Goal: Task Accomplishment & Management: Manage account settings

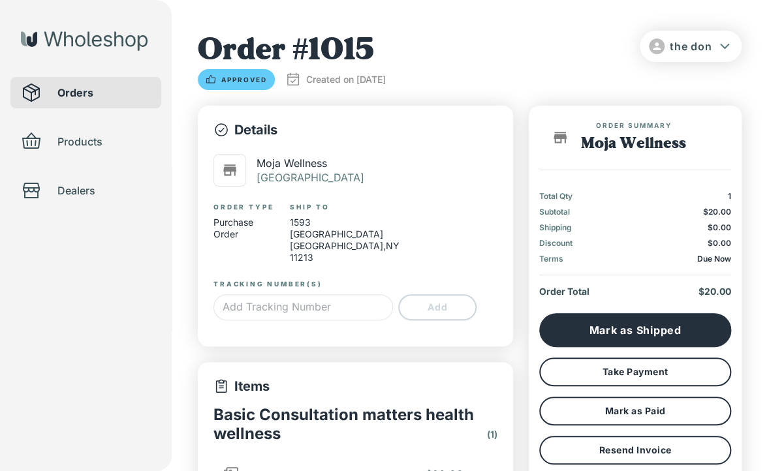
type input "*"
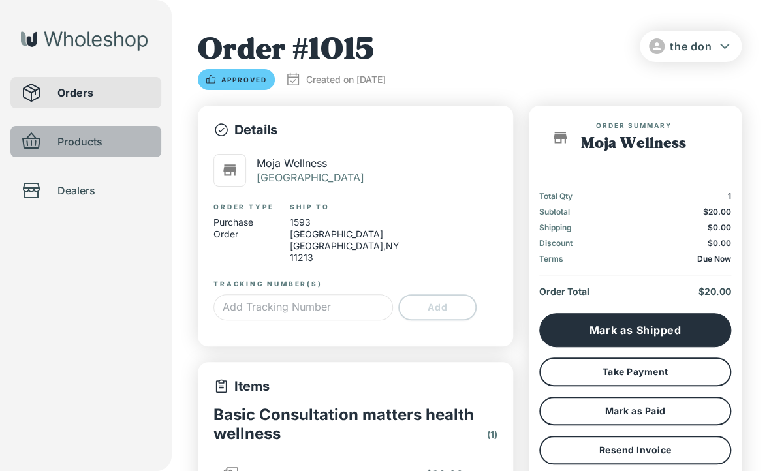
click at [63, 148] on span "Products" at bounding box center [103, 142] width 93 height 16
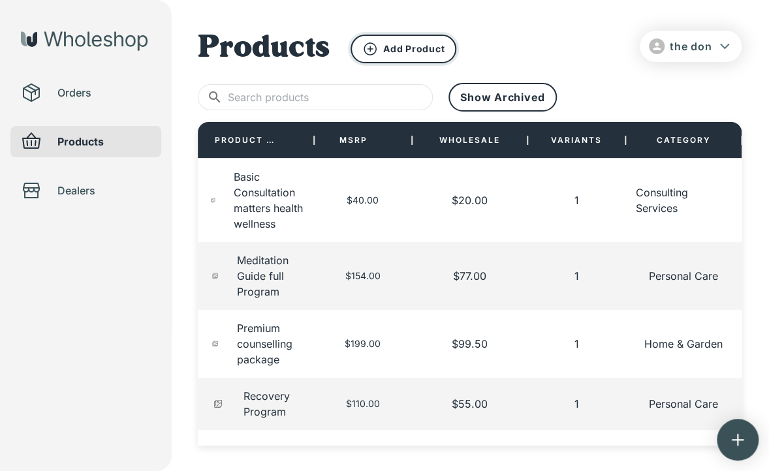
click at [420, 48] on p "Add Product" at bounding box center [413, 49] width 61 height 12
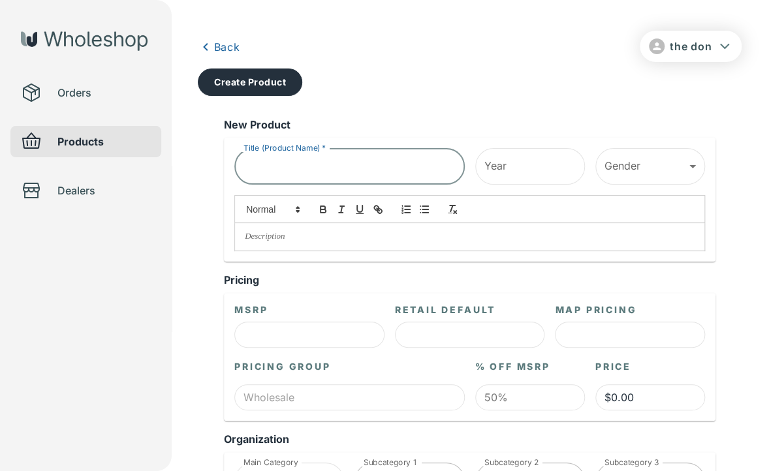
click at [388, 173] on input "Title (Product Name)   *" at bounding box center [349, 166] width 230 height 37
click at [388, 173] on input "Therapy session" at bounding box center [349, 166] width 230 height 37
type input "Therapy session"
click at [497, 163] on div "Year Year" at bounding box center [530, 166] width 110 height 37
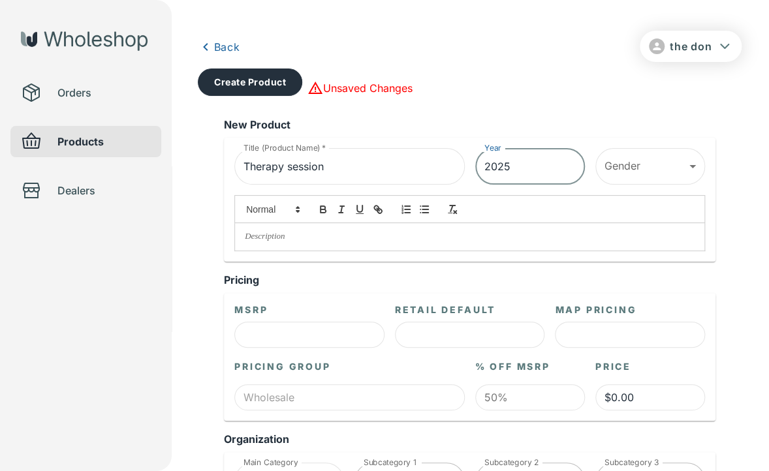
type input "2025"
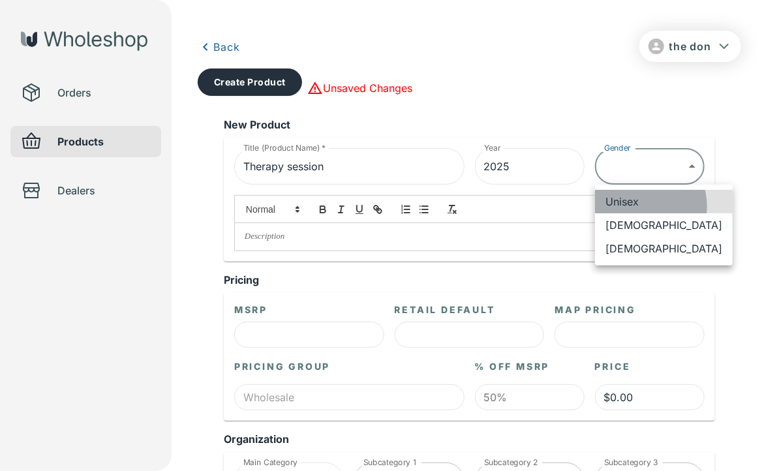
click at [642, 206] on li "Unisex" at bounding box center [664, 201] width 138 height 23
type input "******"
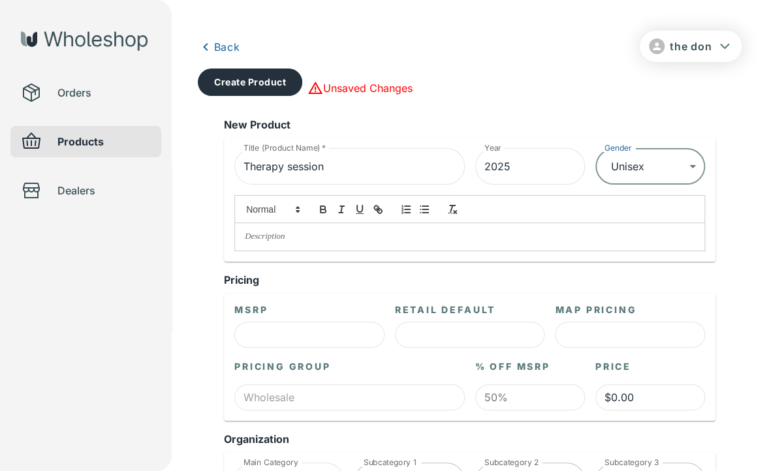
click at [440, 242] on p at bounding box center [470, 237] width 450 height 12
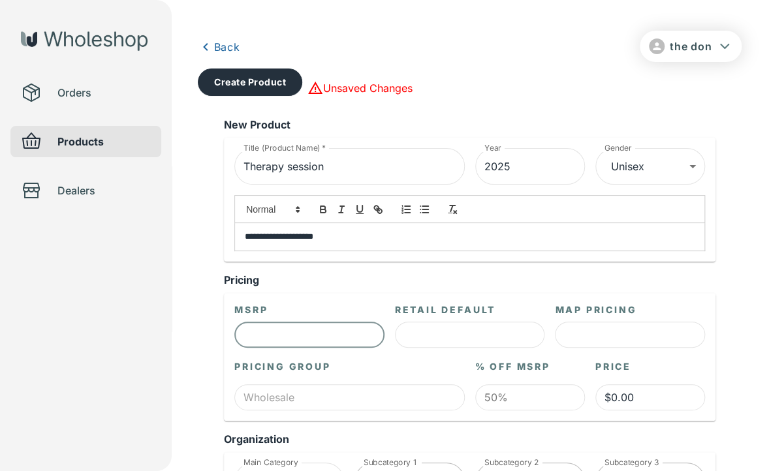
click at [321, 339] on input "text" at bounding box center [309, 335] width 150 height 26
type input "$4.00"
type input "$2.00"
type input "$40.00"
type input "$20.00"
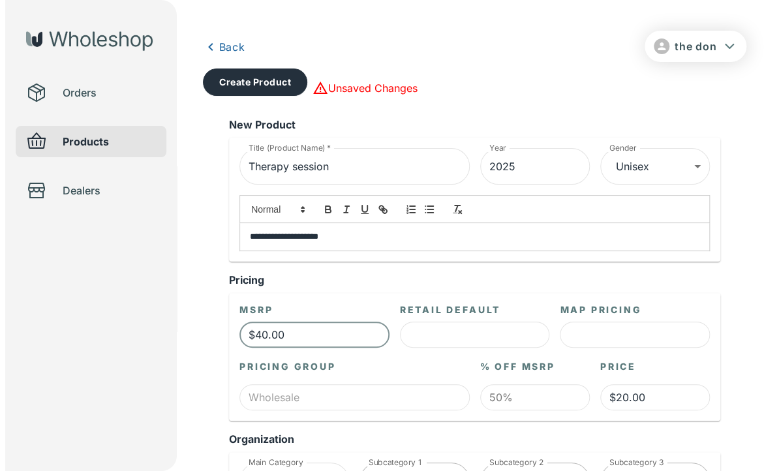
scroll to position [261, 0]
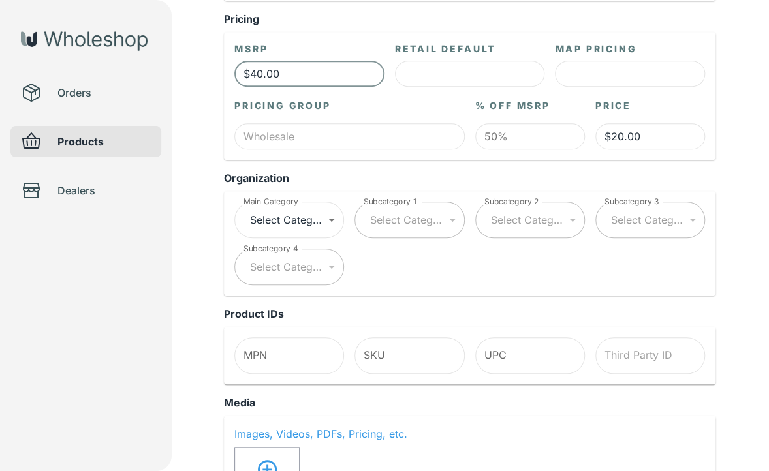
type input "$40.00"
click at [279, 220] on body "**********" at bounding box center [384, 445] width 769 height 1412
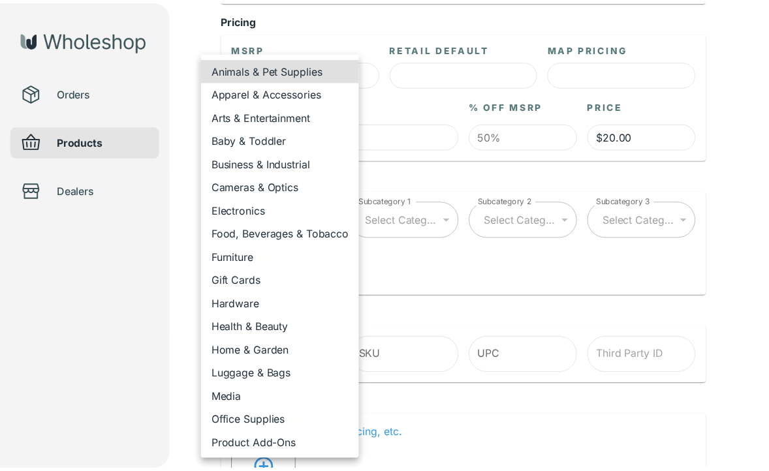
scroll to position [65, 0]
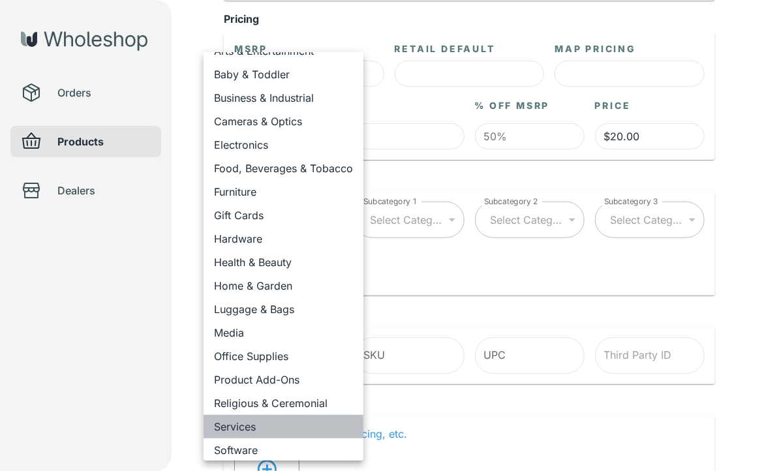
drag, startPoint x: 255, startPoint y: 422, endPoint x: 262, endPoint y: 403, distance: 20.6
click at [254, 422] on li "Services" at bounding box center [284, 426] width 160 height 23
type input "**********"
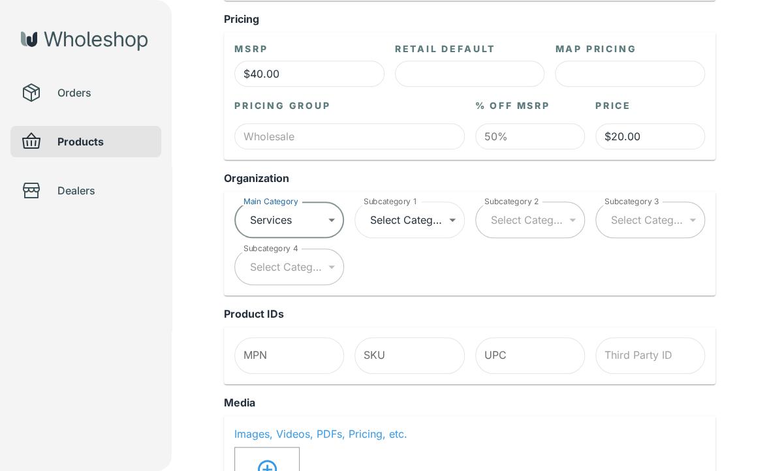
click at [434, 217] on body "**********" at bounding box center [384, 445] width 769 height 1412
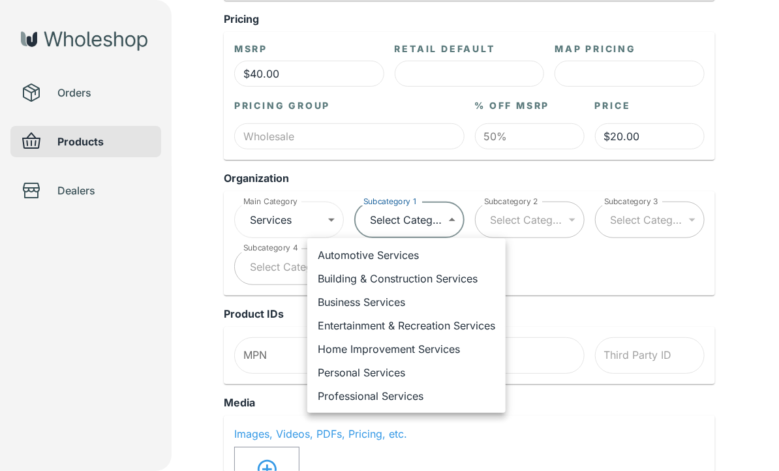
click at [379, 391] on li "Professional Services" at bounding box center [406, 395] width 198 height 23
type input "**********"
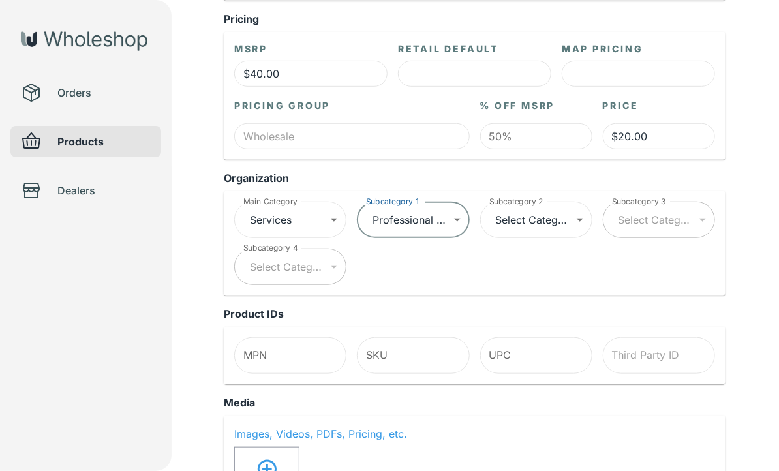
click at [527, 218] on body "**********" at bounding box center [389, 445] width 779 height 1412
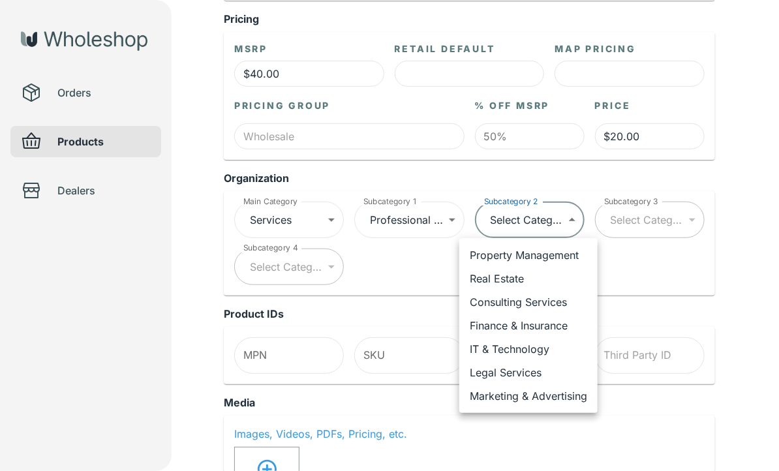
click at [525, 302] on li "Consulting Services" at bounding box center [528, 301] width 138 height 23
type input "**********"
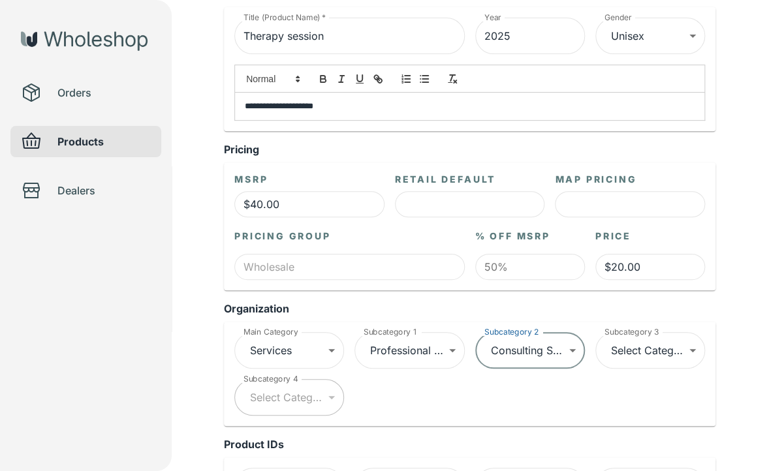
scroll to position [0, 0]
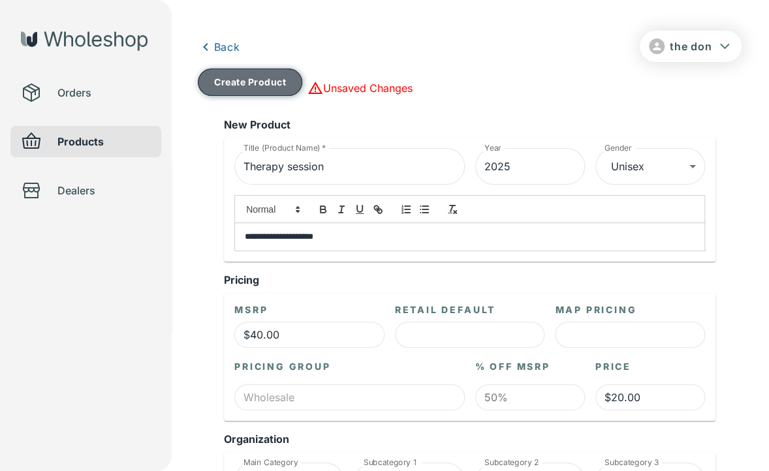
click at [228, 77] on button "Create Product" at bounding box center [250, 82] width 104 height 27
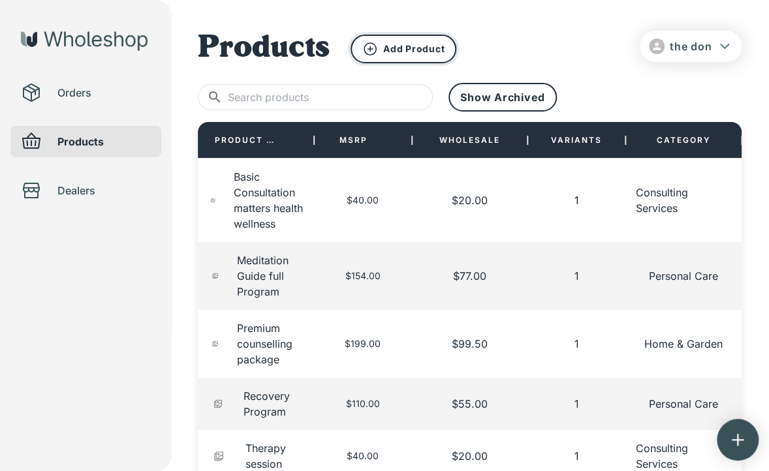
click at [375, 41] on icon "button" at bounding box center [370, 49] width 16 height 16
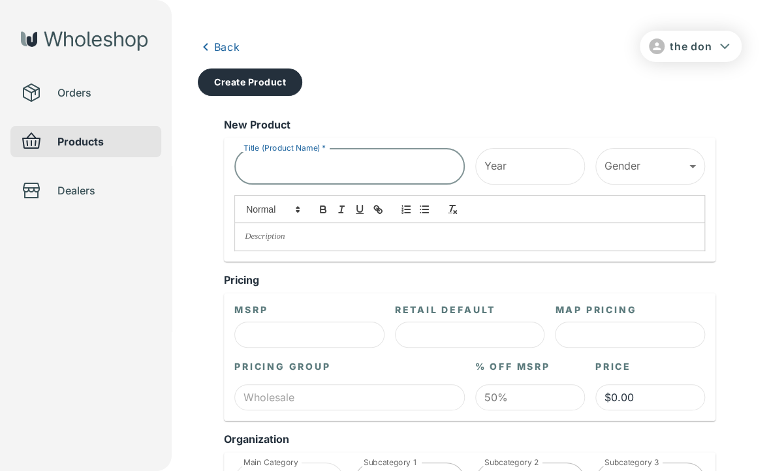
click at [299, 174] on input "Title (Product Name)   *" at bounding box center [349, 166] width 230 height 37
type input "F"
type input "Outdoors therapy"
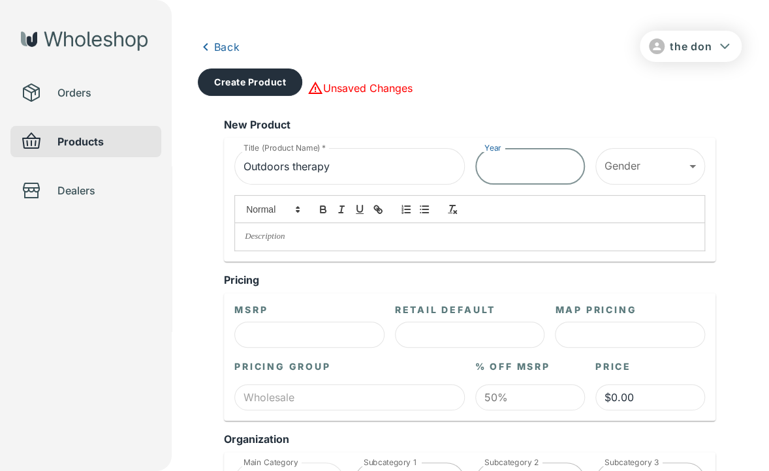
click at [505, 174] on input "Year" at bounding box center [530, 166] width 110 height 37
type input "2025"
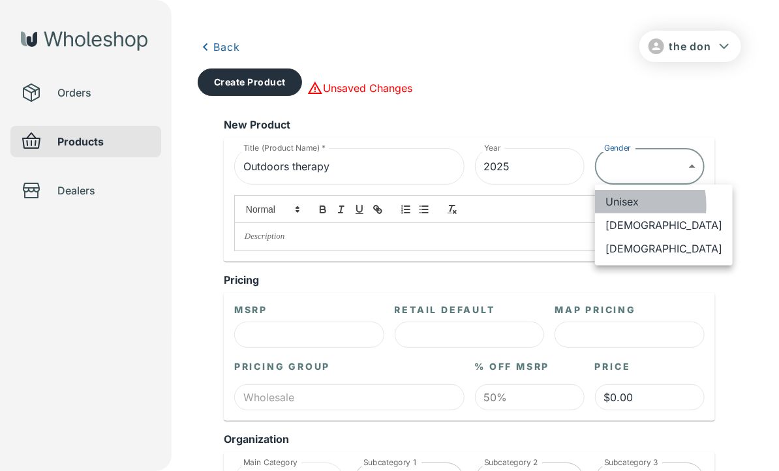
click at [624, 205] on li "Unisex" at bounding box center [664, 201] width 138 height 23
type input "******"
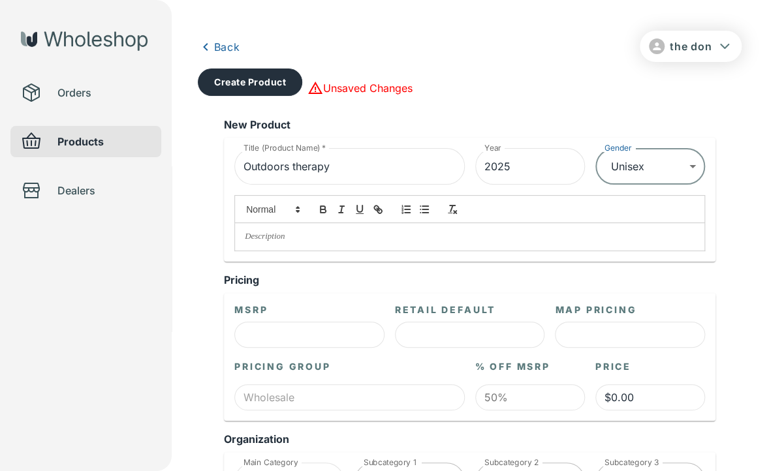
click at [506, 249] on div at bounding box center [469, 236] width 469 height 27
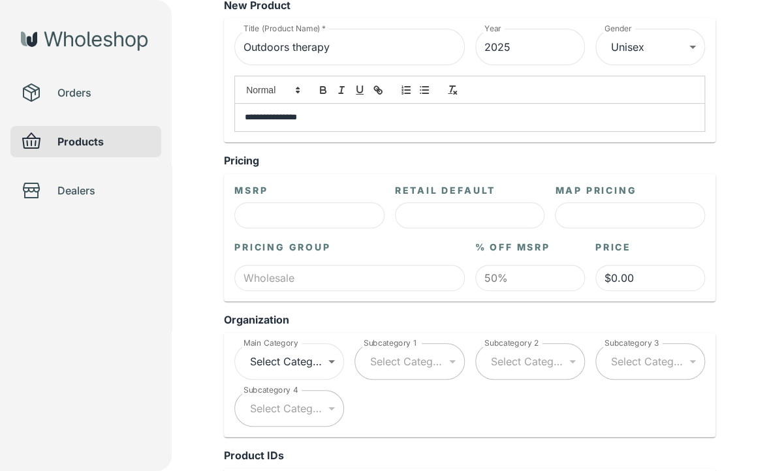
scroll to position [196, 0]
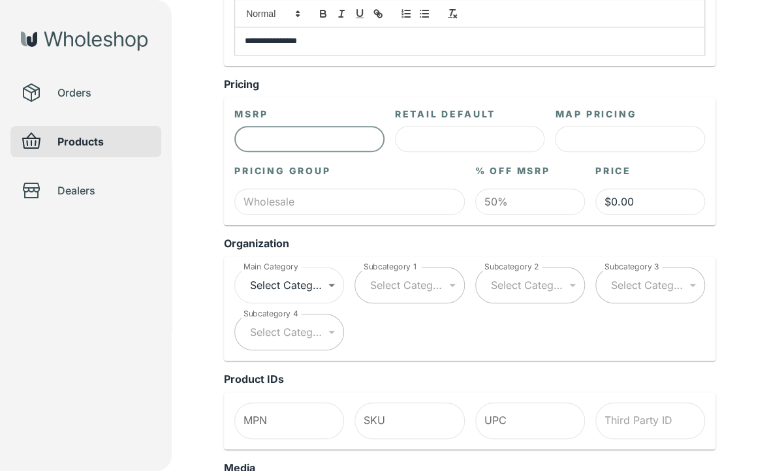
click at [316, 142] on input "text" at bounding box center [309, 139] width 150 height 26
type input "$8.00"
type input "$4.00"
type input "$80.00"
type input "$40.00"
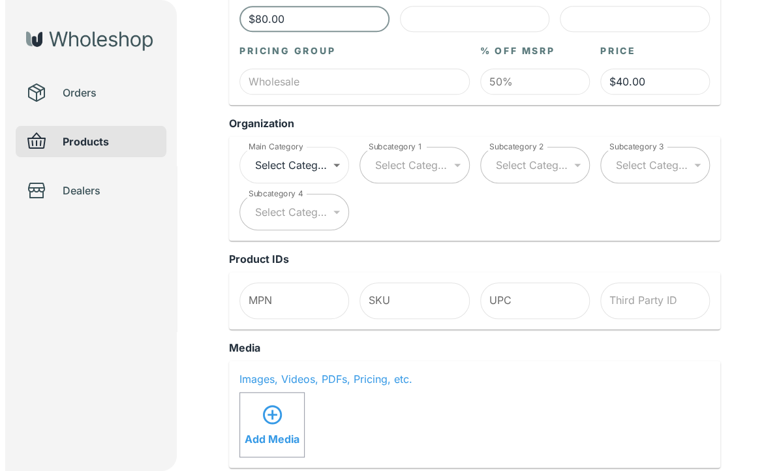
scroll to position [320, 0]
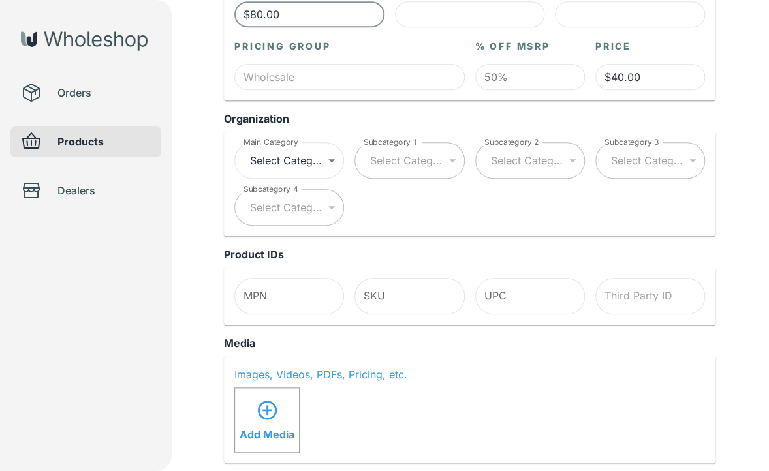
type input "$80.00"
click at [283, 155] on body "**********" at bounding box center [384, 386] width 769 height 1412
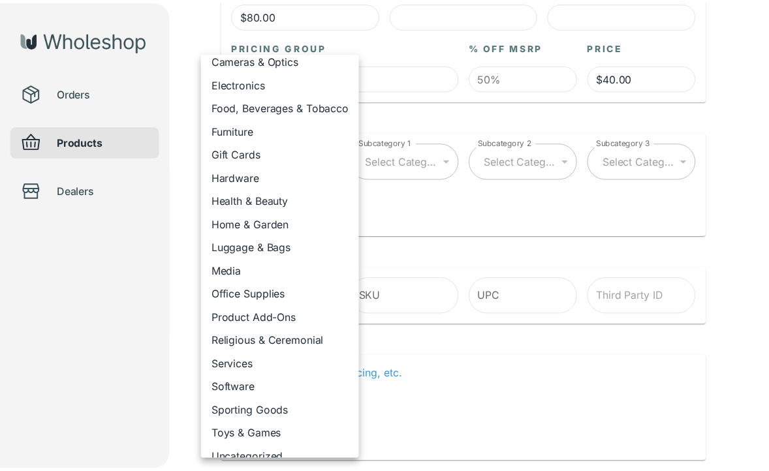
scroll to position [134, 0]
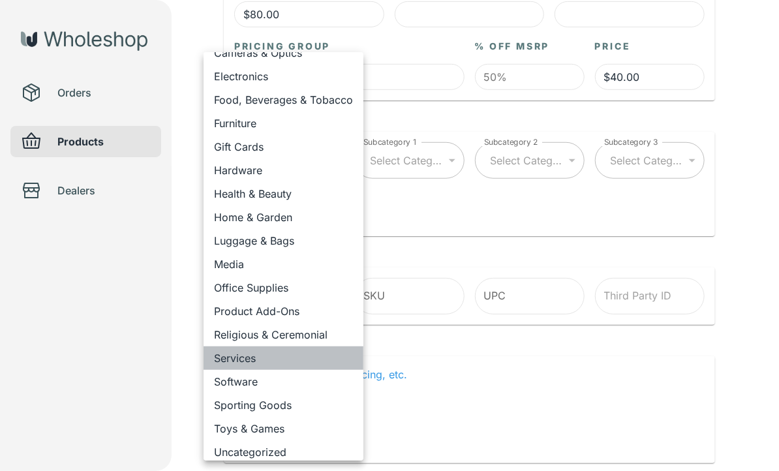
click at [292, 363] on li "Services" at bounding box center [284, 357] width 160 height 23
type input "**********"
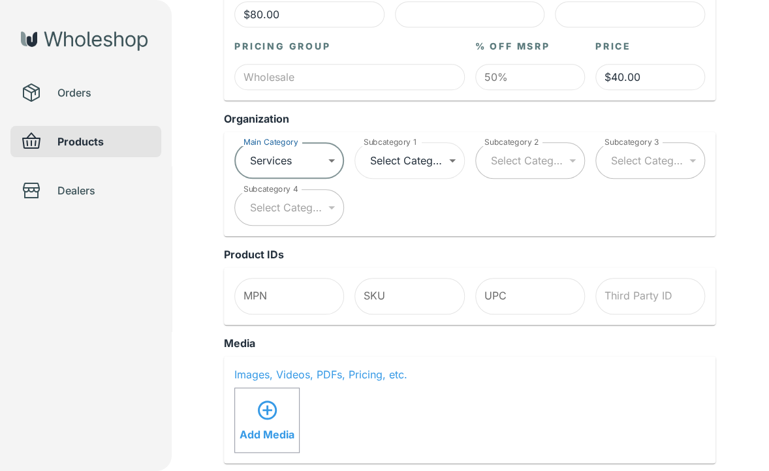
click at [404, 162] on body "**********" at bounding box center [384, 386] width 769 height 1412
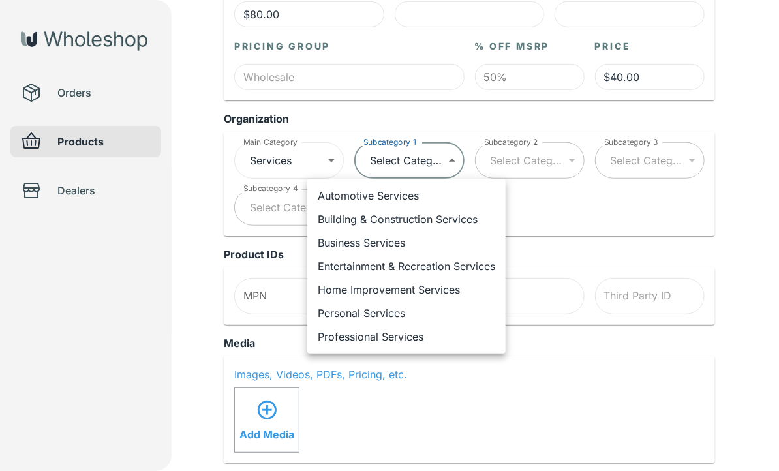
click at [405, 338] on li "Professional Services" at bounding box center [406, 336] width 198 height 23
type input "**********"
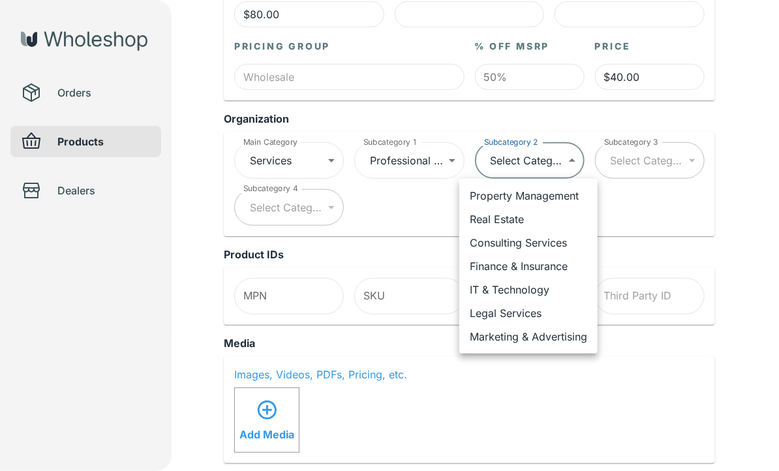
click at [512, 169] on body "**********" at bounding box center [389, 386] width 779 height 1412
click at [551, 236] on li "Consulting Services" at bounding box center [528, 242] width 138 height 23
type input "**********"
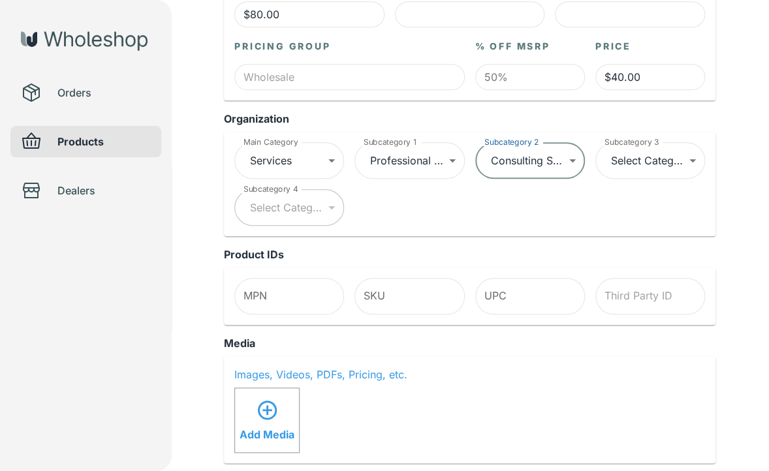
scroll to position [0, 0]
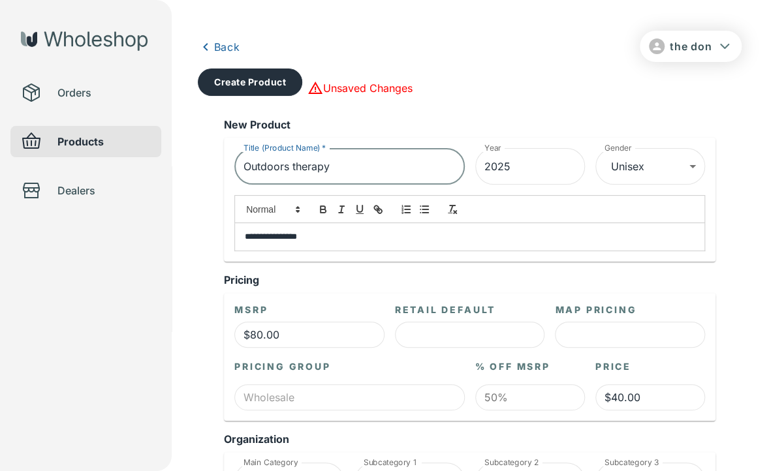
click at [402, 163] on input "Outdoors therapy" at bounding box center [349, 166] width 230 height 37
type input "Outdoors therapy session"
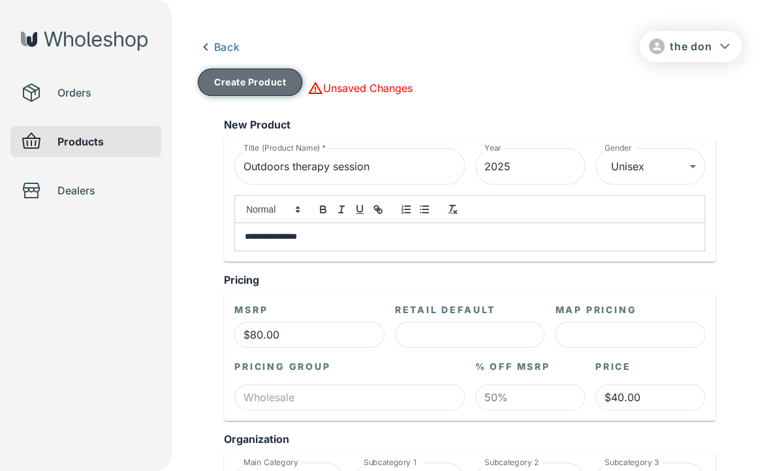
click at [256, 81] on button "Create Product" at bounding box center [250, 82] width 104 height 27
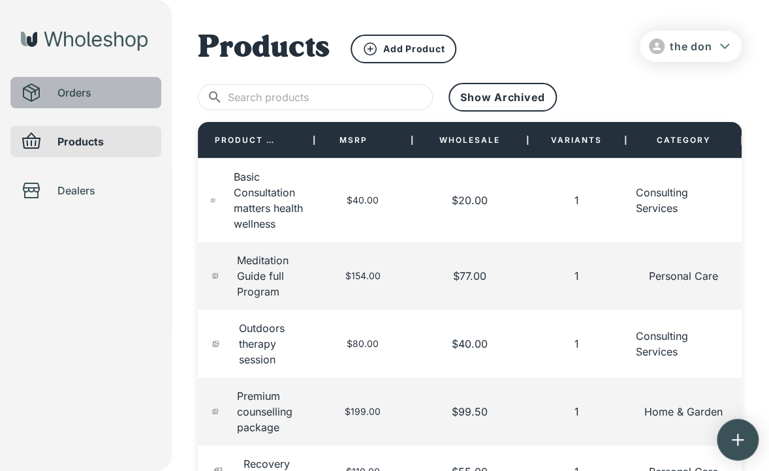
click at [96, 91] on span "Orders" at bounding box center [103, 93] width 93 height 16
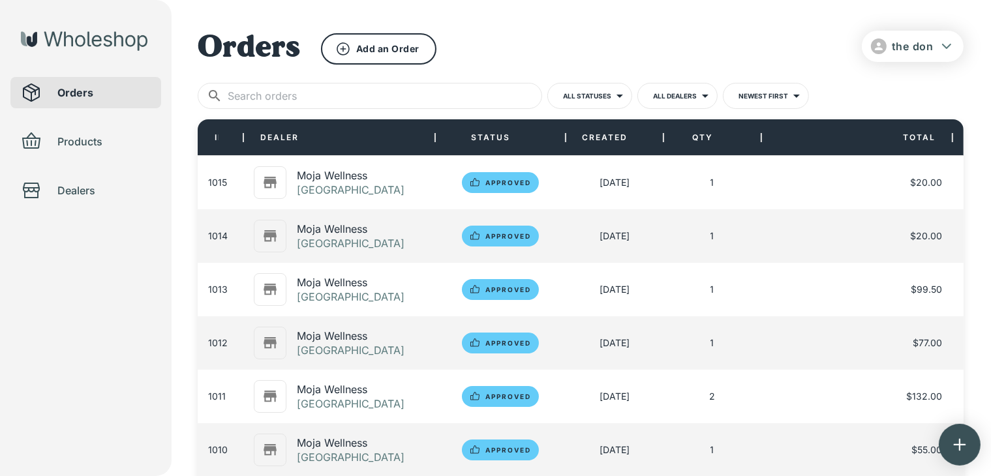
click at [751, 190] on div "1" at bounding box center [713, 183] width 98 height 54
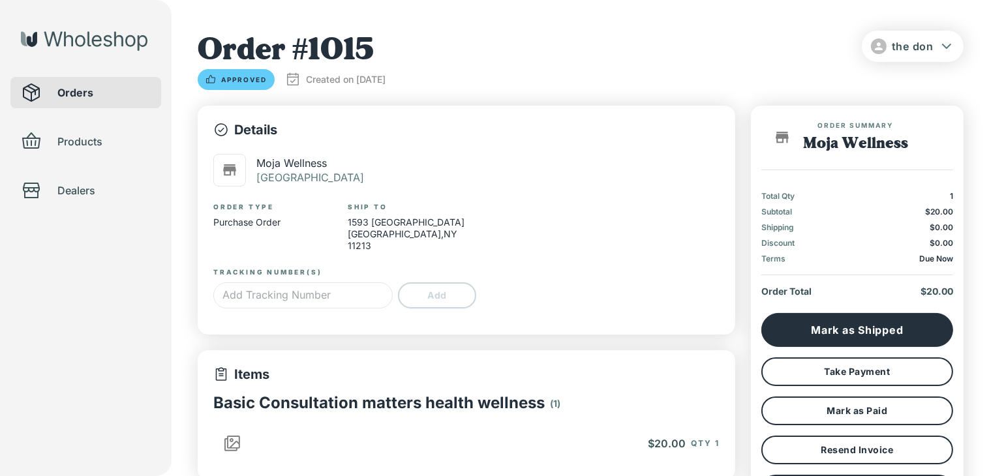
type input "*"
click at [117, 92] on span "Orders" at bounding box center [103, 93] width 93 height 16
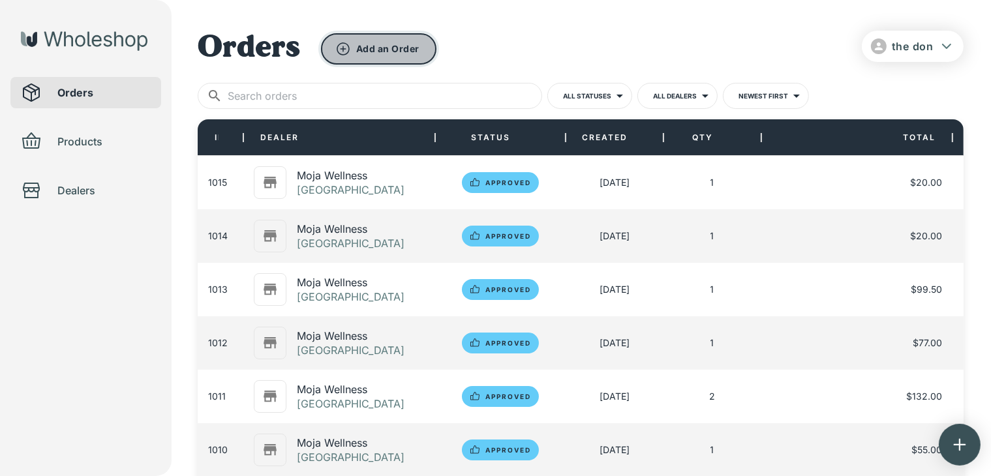
click at [395, 48] on button "Add an Order" at bounding box center [378, 48] width 115 height 31
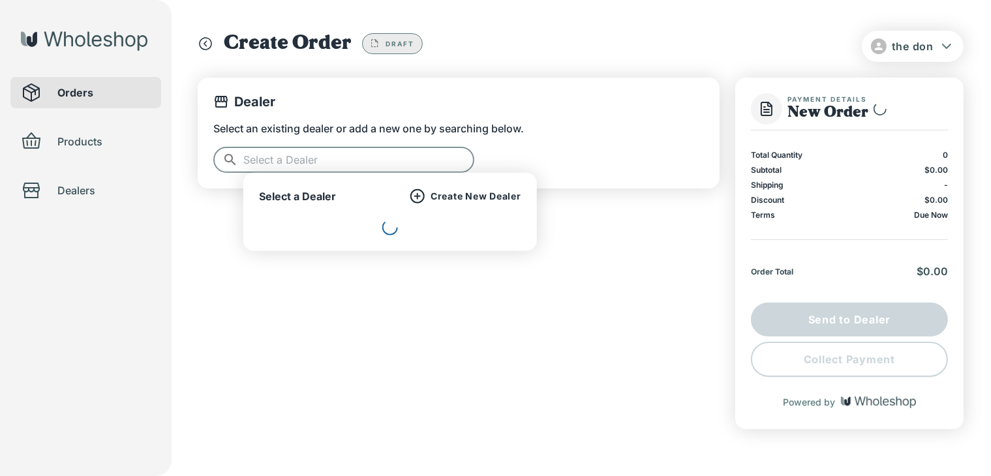
click at [381, 160] on input "text" at bounding box center [358, 160] width 231 height 26
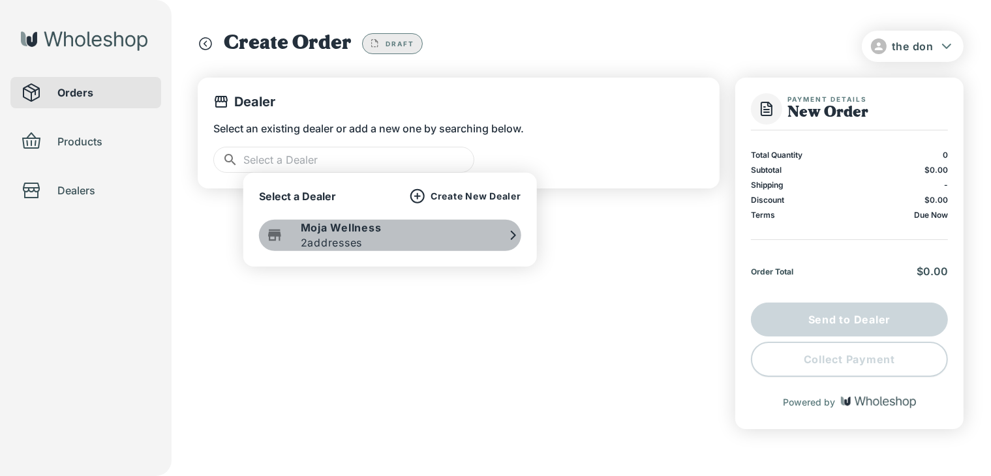
click at [392, 240] on div "Moja Wellness 2 addresses" at bounding box center [390, 235] width 262 height 31
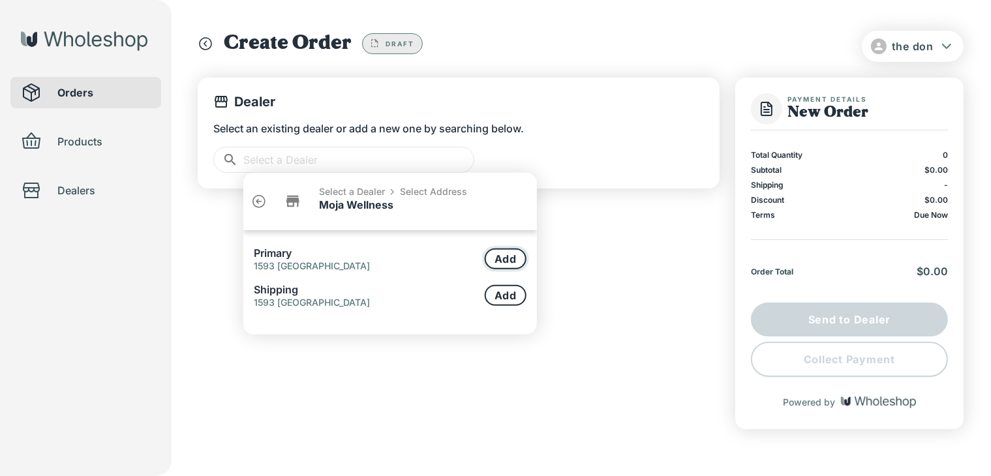
click at [522, 263] on button "Add" at bounding box center [506, 259] width 42 height 21
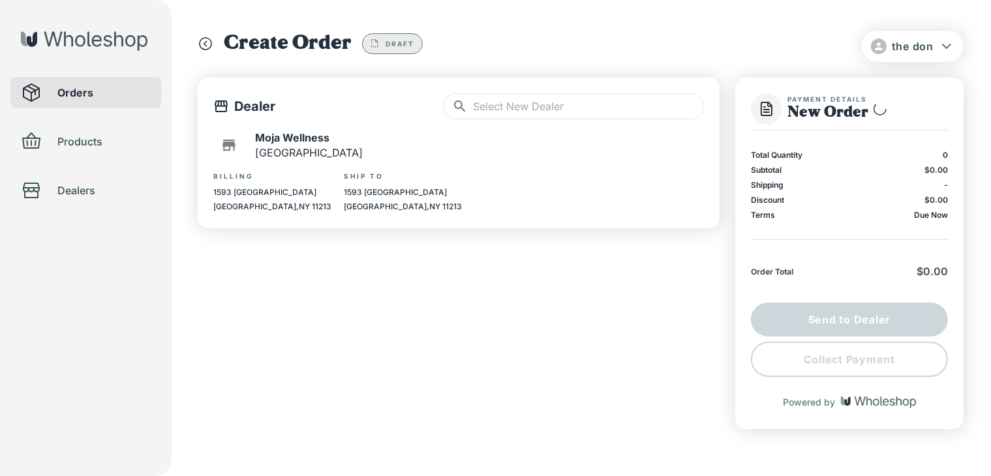
click at [495, 115] on input "text" at bounding box center [588, 106] width 231 height 26
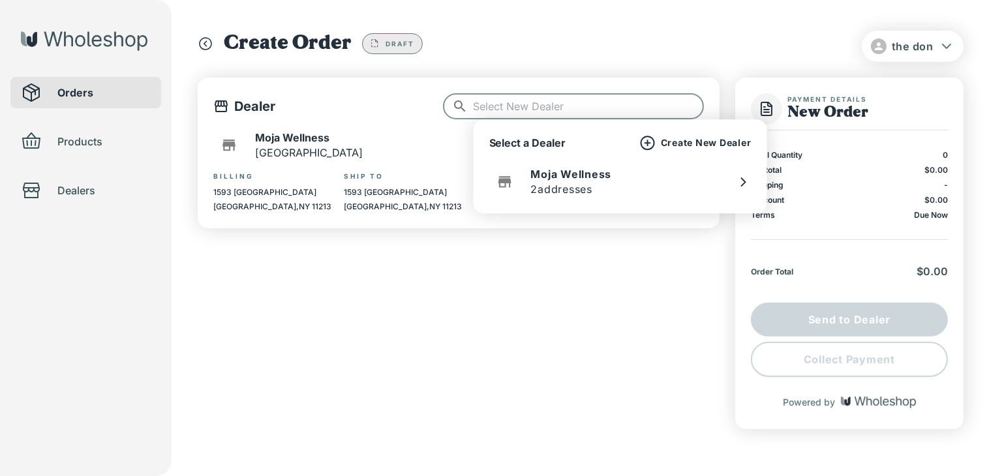
click at [498, 303] on div "Dealer ​ ​ Moja Wellness Brooklyn Billing [STREET_ADDRESS] Ship To [STREET_ADDR…" at bounding box center [459, 254] width 522 height 352
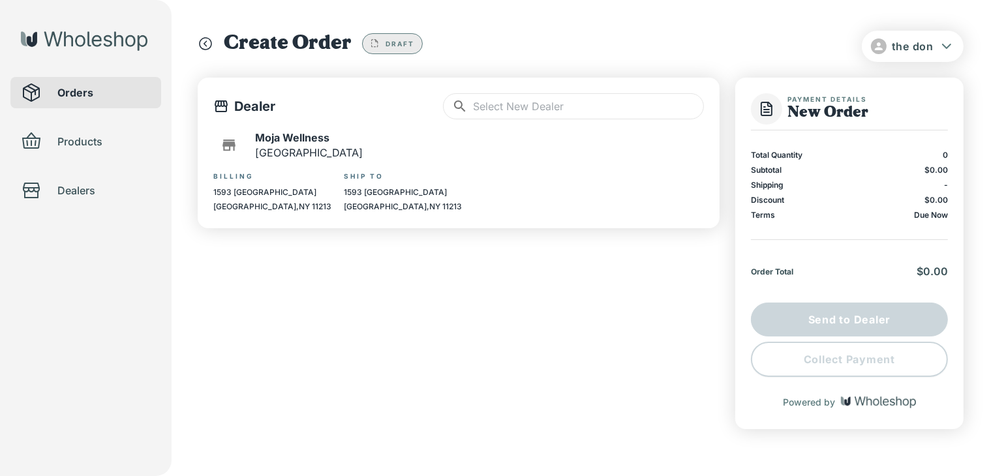
click at [369, 192] on p "1593 [GEOGRAPHIC_DATA]" at bounding box center [409, 193] width 131 height 12
click at [519, 106] on input "text" at bounding box center [588, 106] width 231 height 26
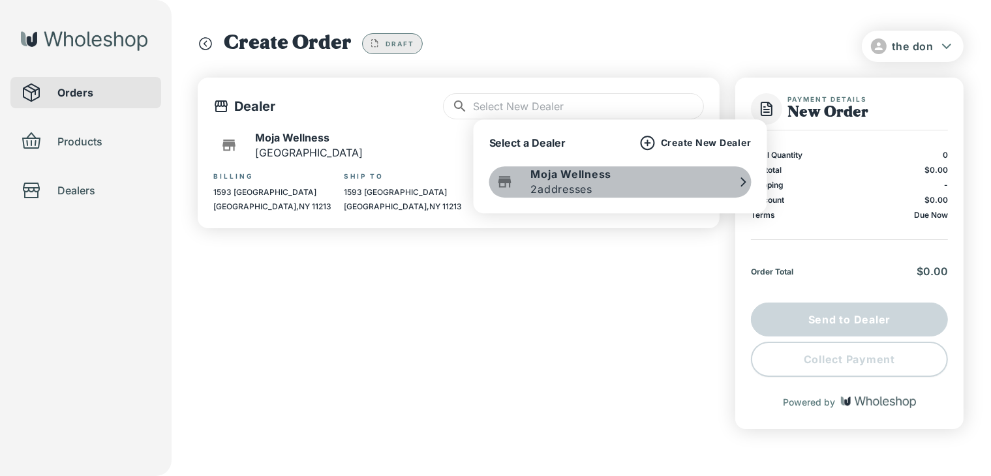
click at [589, 183] on p "2 addresses" at bounding box center [562, 189] width 62 height 16
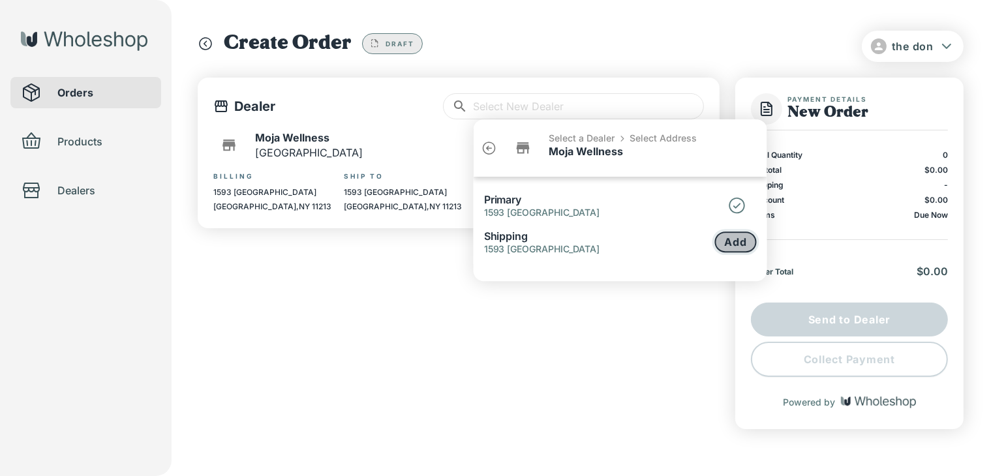
click at [745, 234] on button "Add" at bounding box center [736, 242] width 42 height 21
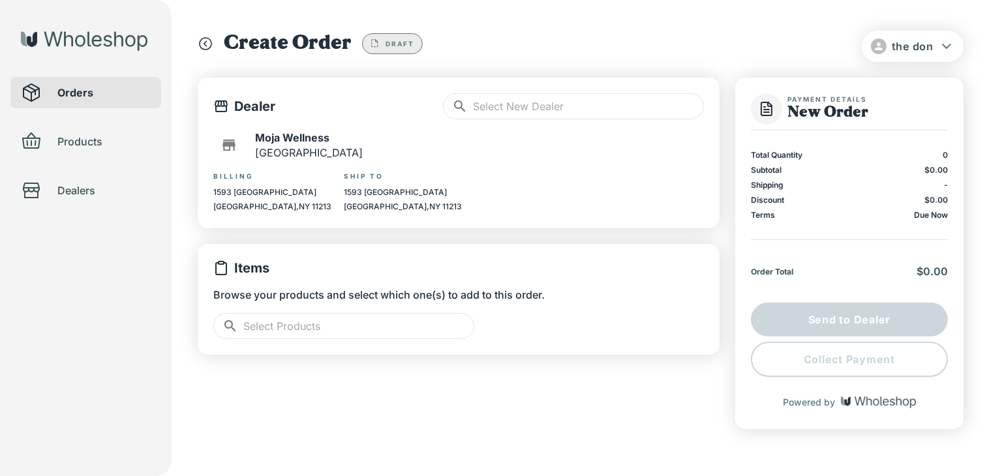
click at [401, 324] on input "text" at bounding box center [358, 326] width 231 height 26
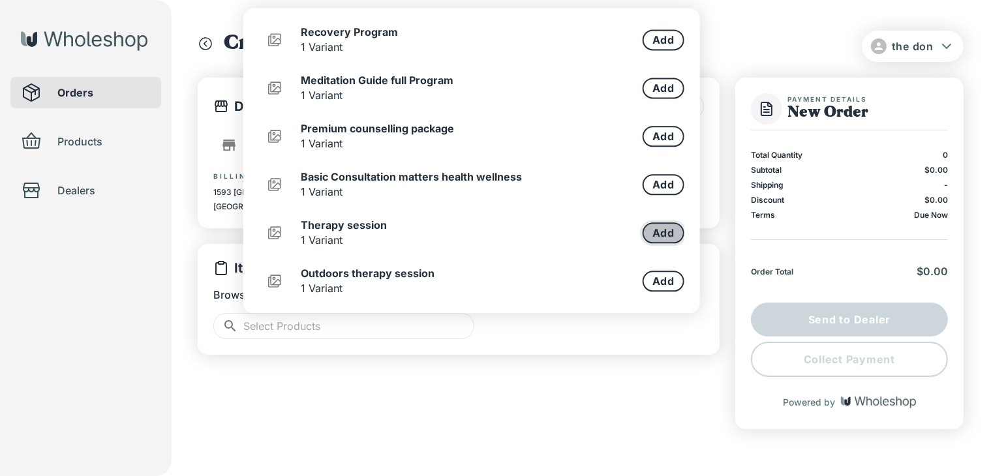
click at [664, 228] on button "Add" at bounding box center [664, 233] width 42 height 21
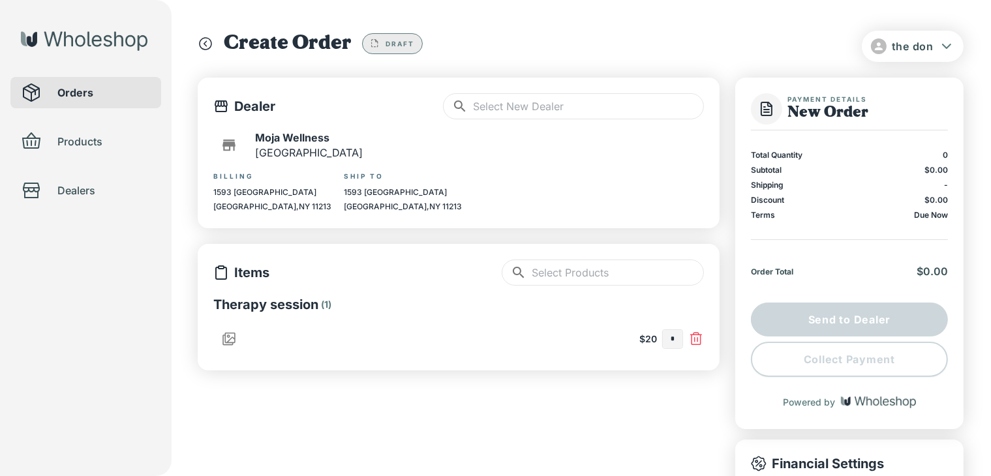
type input "*"
click at [673, 340] on input "text" at bounding box center [673, 339] width 20 height 18
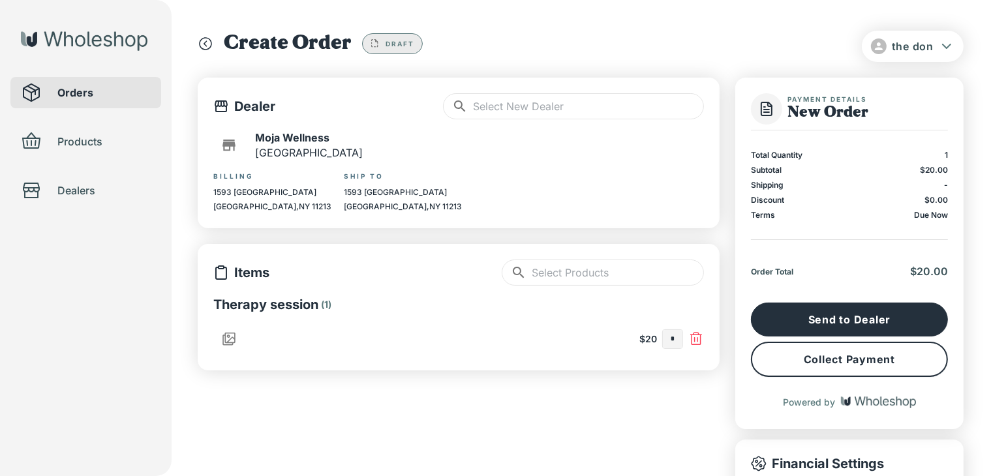
type input "*"
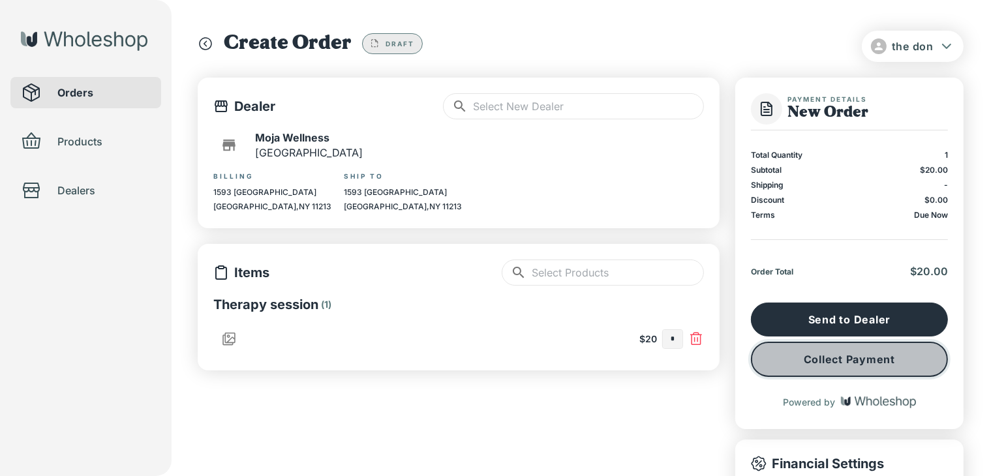
click at [768, 355] on button "Collect Payment" at bounding box center [849, 359] width 197 height 35
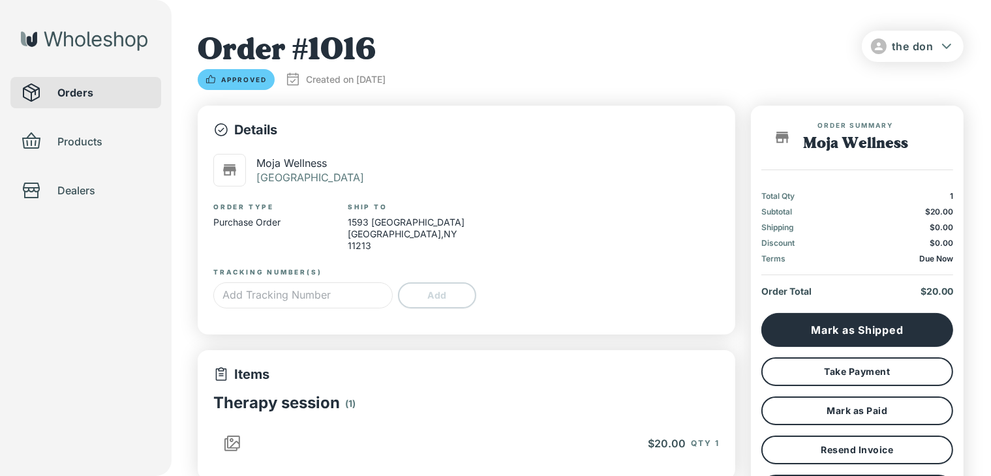
click at [844, 232] on div "Shipping $0.00" at bounding box center [857, 228] width 192 height 10
type input "*"
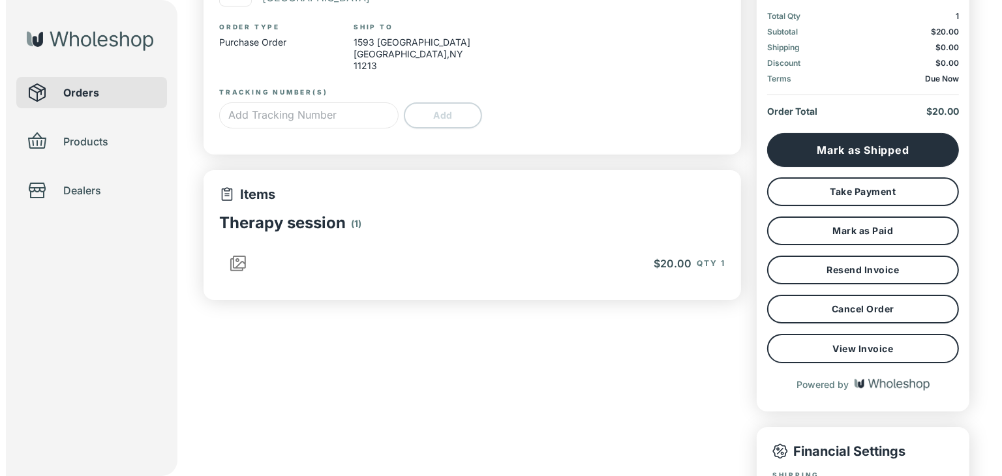
scroll to position [176, 0]
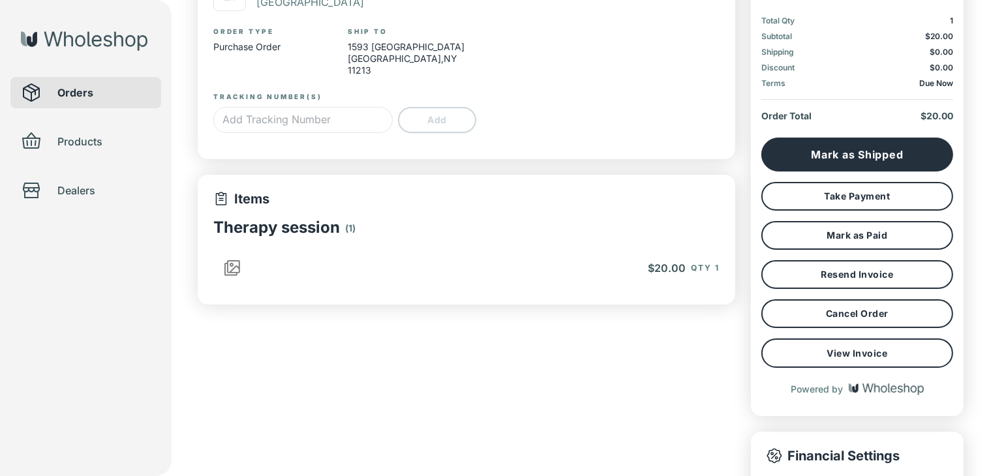
click at [309, 110] on input "text" at bounding box center [302, 120] width 179 height 26
click at [99, 88] on span "Orders" at bounding box center [103, 93] width 93 height 16
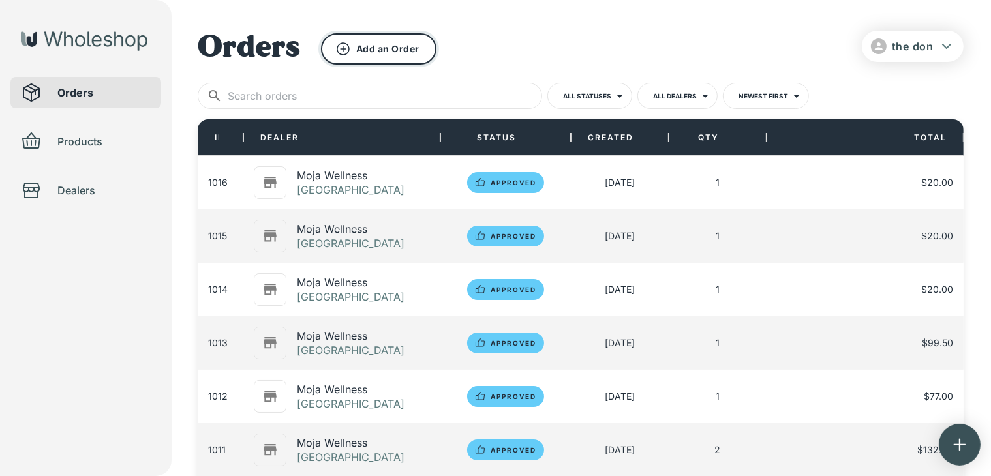
click at [397, 40] on button "Add an Order" at bounding box center [378, 48] width 115 height 31
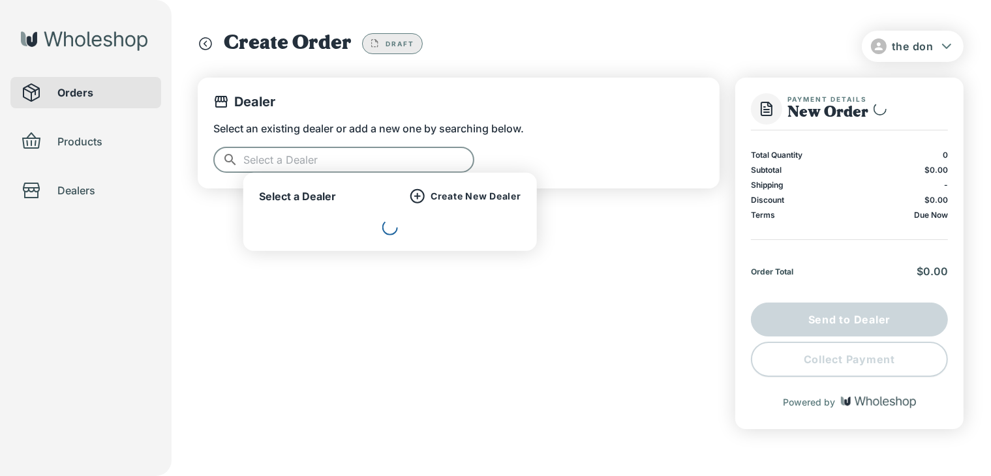
click at [333, 159] on input "text" at bounding box center [358, 160] width 231 height 26
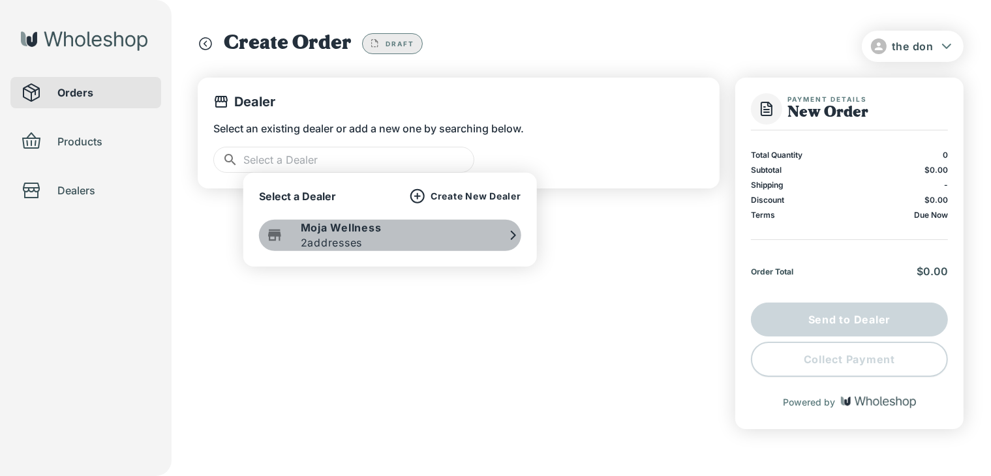
click at [405, 240] on div "Moja Wellness 2 addresses" at bounding box center [390, 235] width 262 height 31
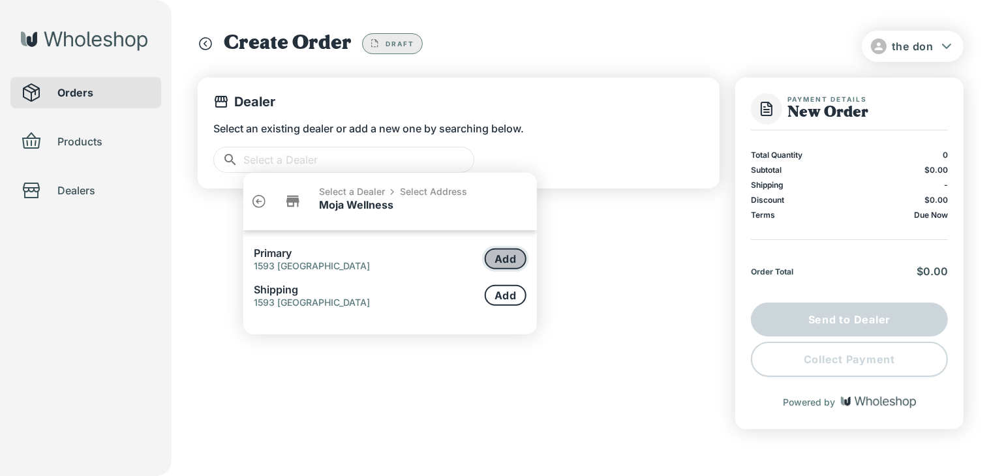
click at [508, 264] on button "Add" at bounding box center [506, 259] width 42 height 21
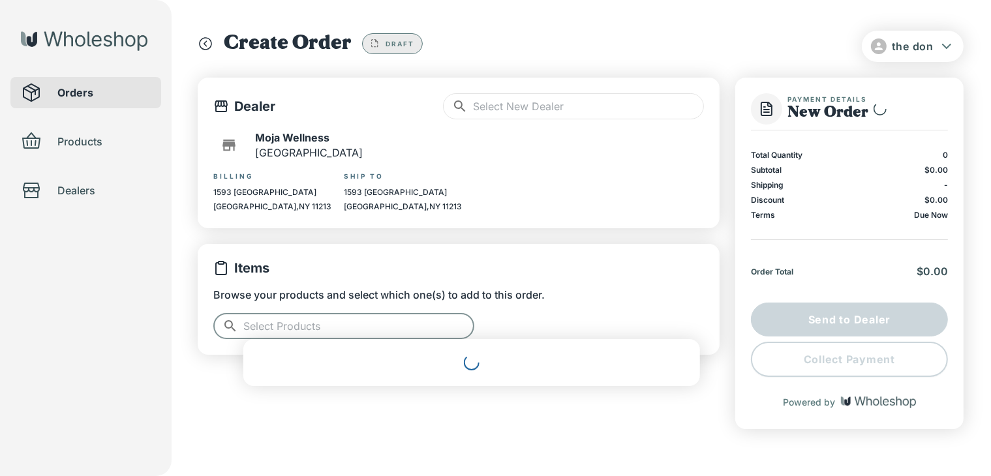
click at [362, 334] on input "text" at bounding box center [358, 326] width 231 height 26
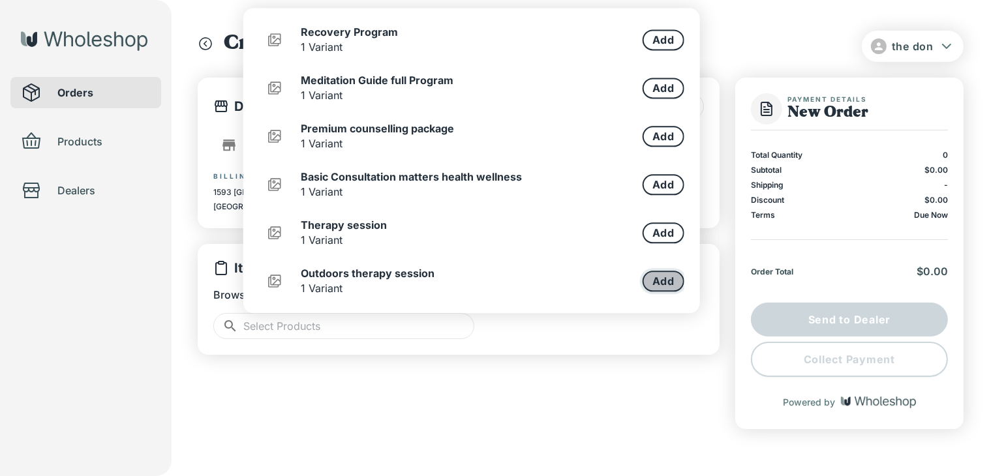
click at [663, 277] on button "Add" at bounding box center [664, 281] width 42 height 21
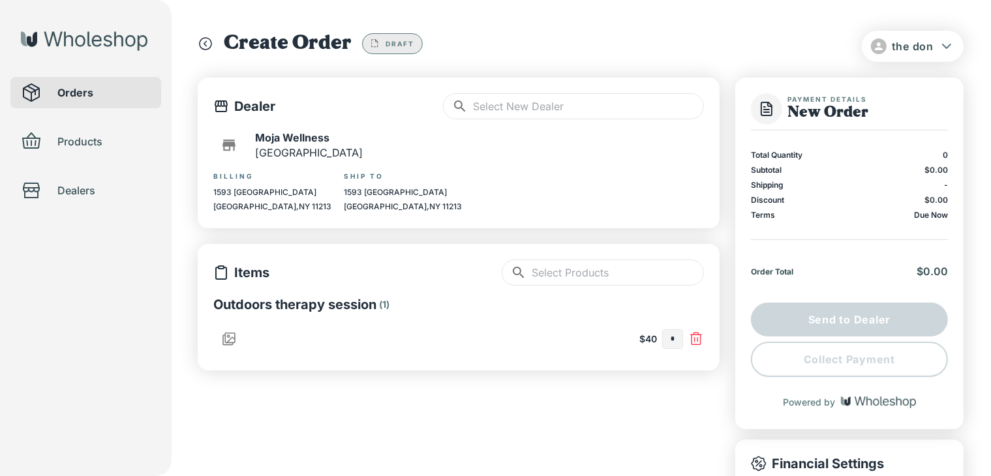
type input "*"
click at [666, 342] on input "text" at bounding box center [673, 339] width 20 height 18
type input "*"
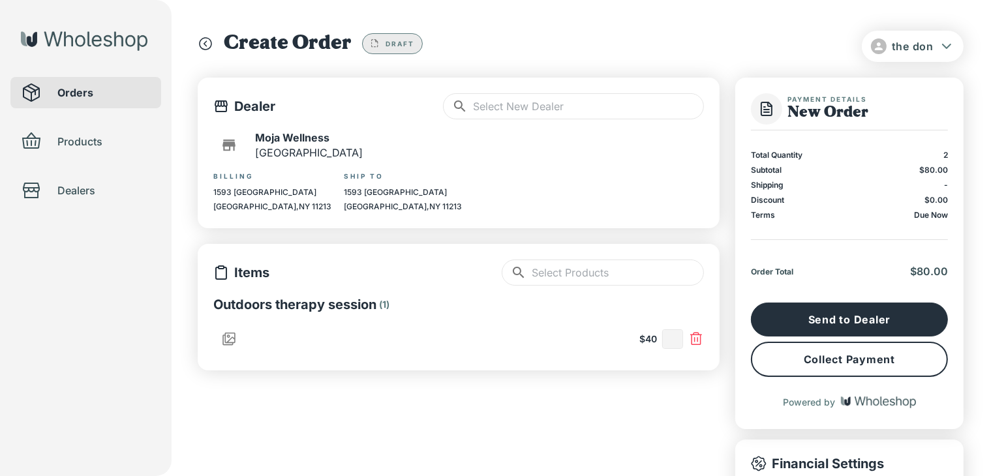
type input "*"
click at [838, 355] on button "Collect Payment" at bounding box center [849, 359] width 197 height 35
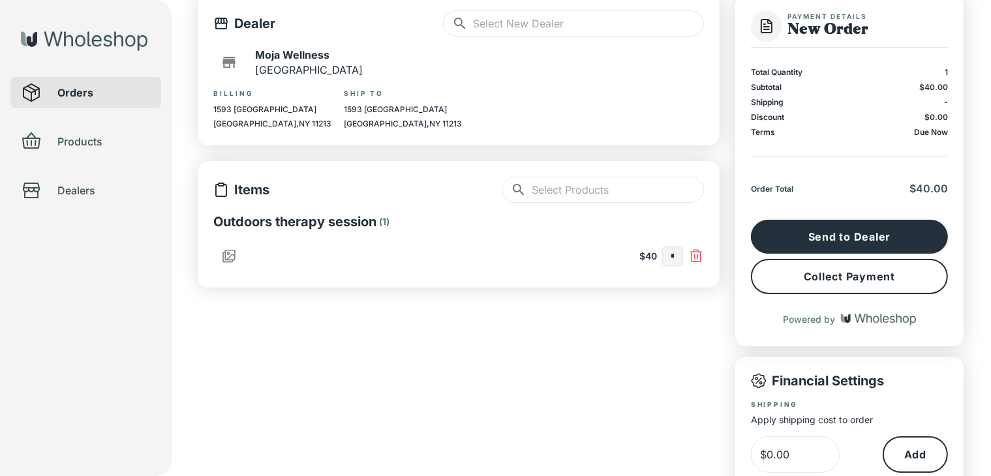
scroll to position [82, 0]
